Goal: Entertainment & Leisure: Consume media (video, audio)

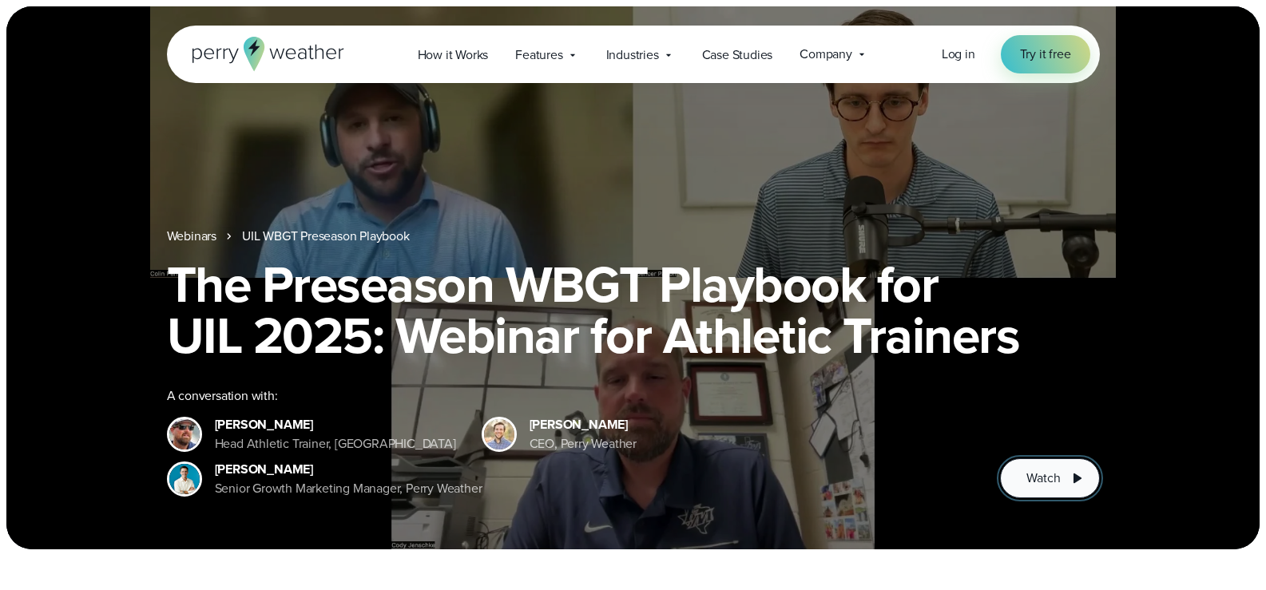
click at [1038, 491] on button "Watch" at bounding box center [1049, 479] width 99 height 40
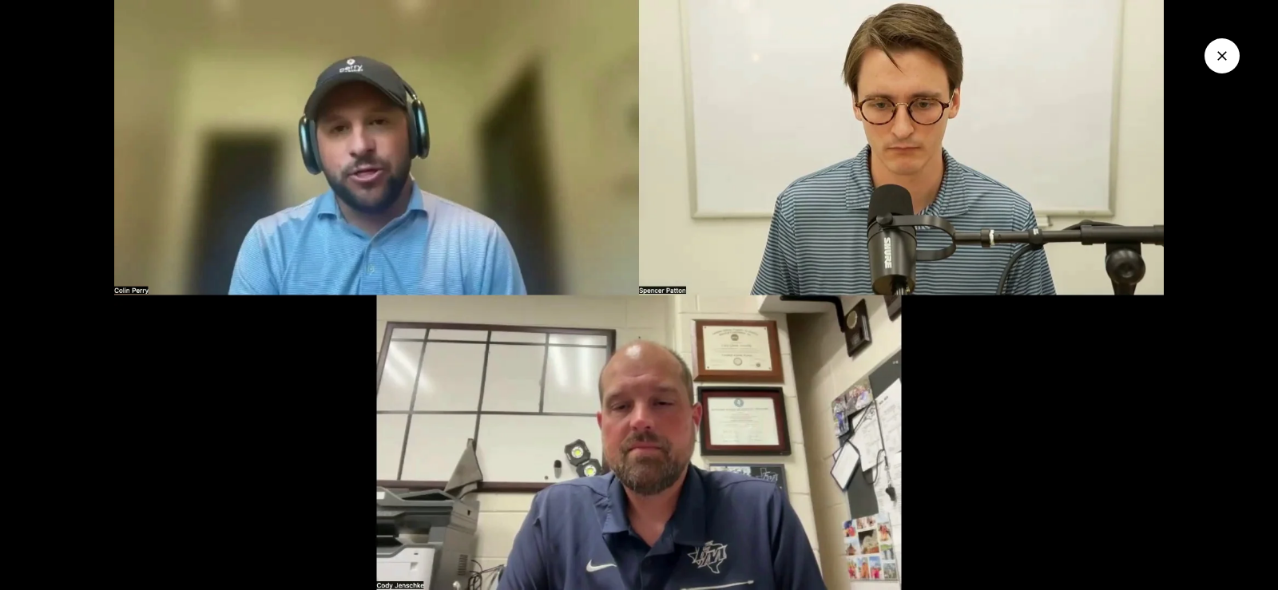
click at [653, 287] on img at bounding box center [639, 295] width 1278 height 590
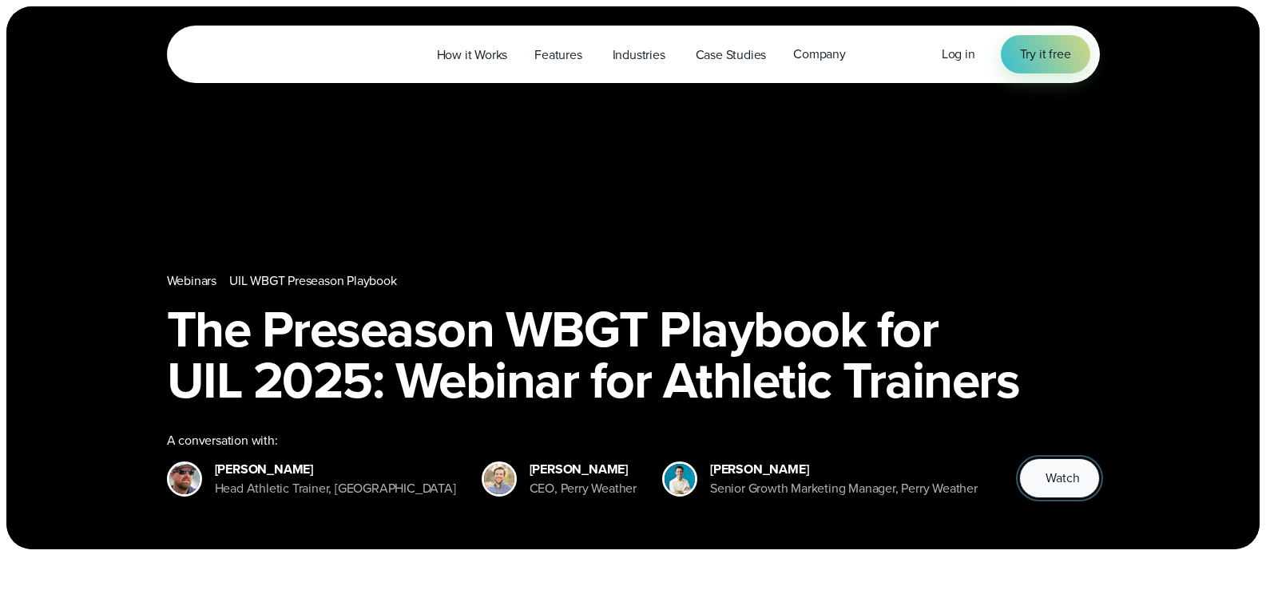
click at [1043, 476] on button "Watch" at bounding box center [1060, 479] width 80 height 40
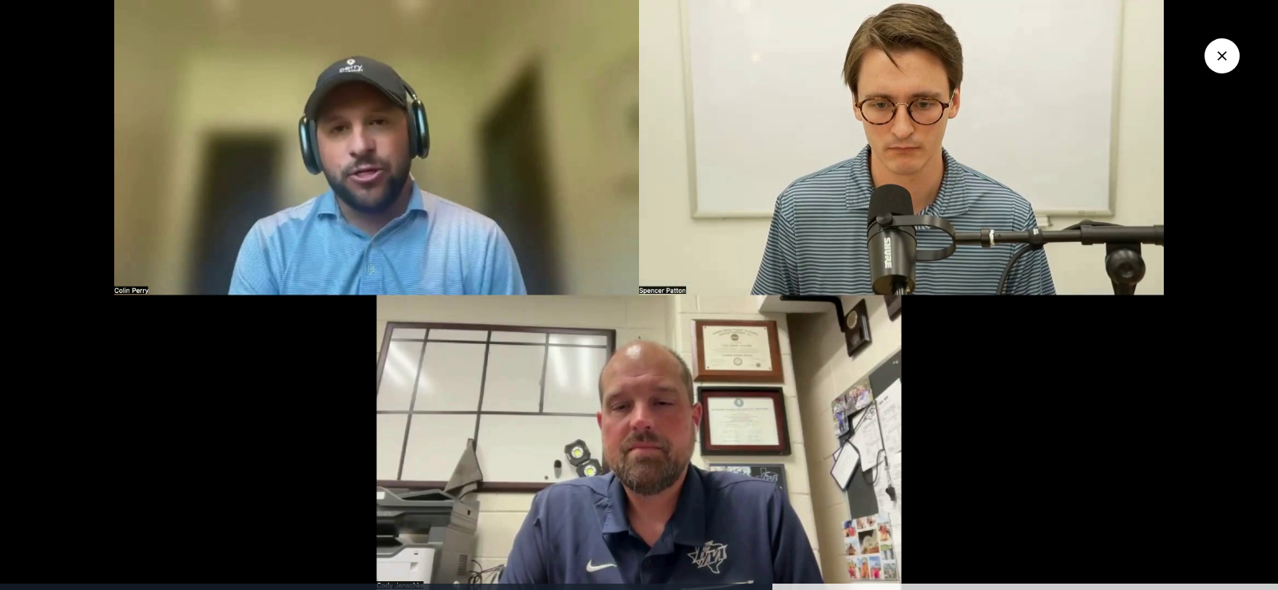
click at [683, 200] on img at bounding box center [639, 295] width 1278 height 590
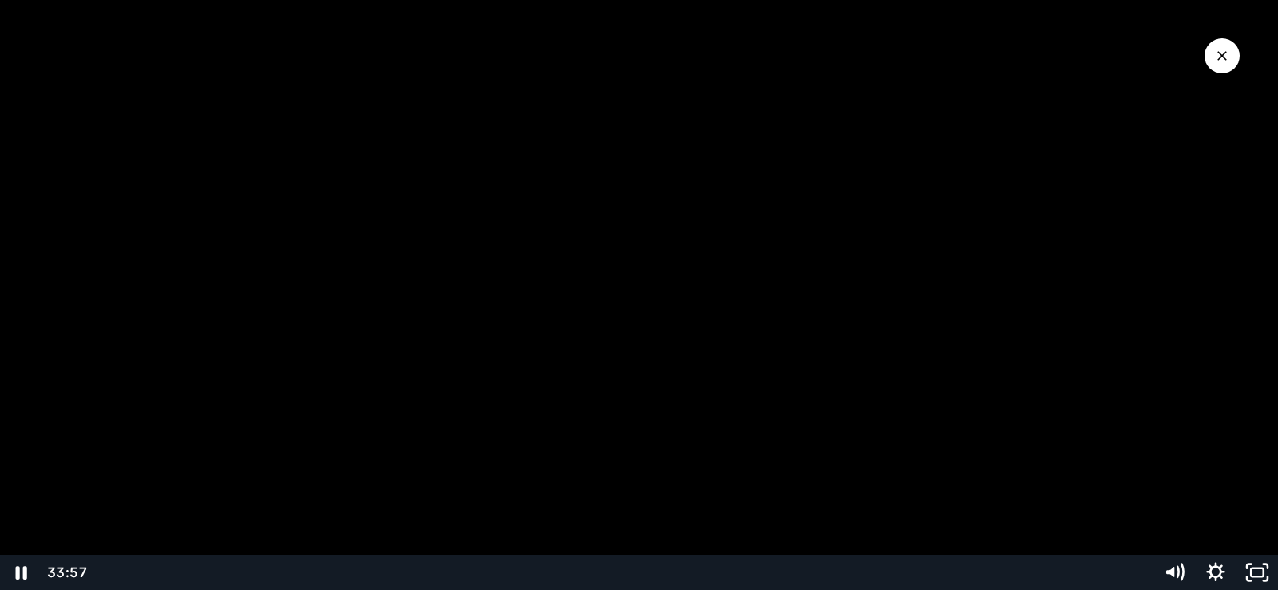
click at [610, 320] on div at bounding box center [639, 295] width 1278 height 590
